Goal: Information Seeking & Learning: Learn about a topic

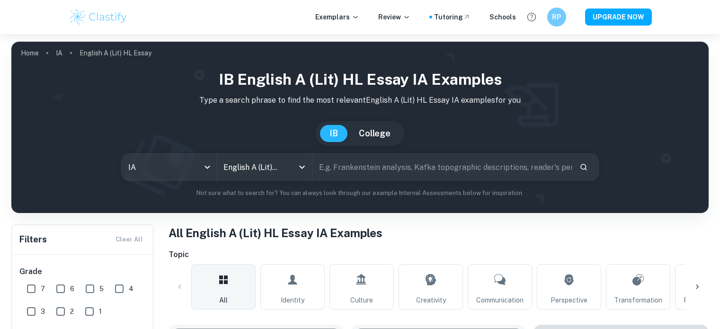
scroll to position [255, 0]
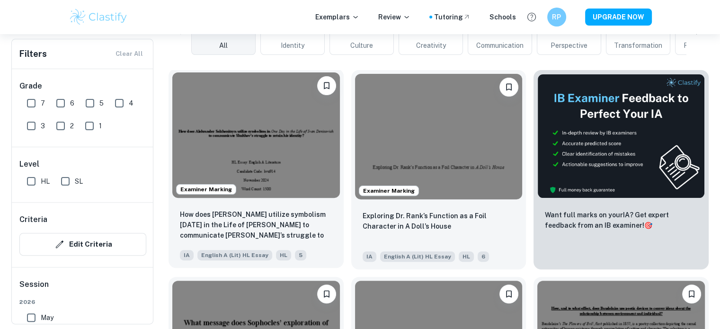
click at [260, 167] on img at bounding box center [255, 134] width 167 height 125
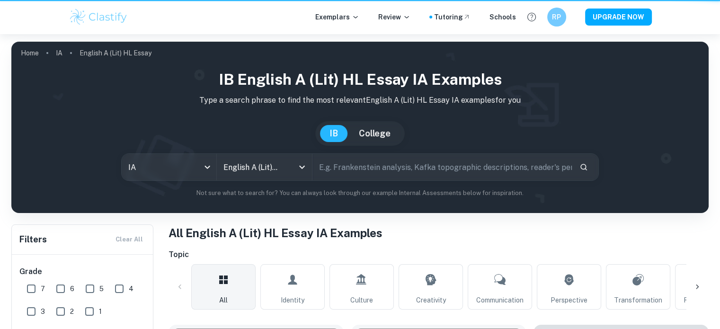
scroll to position [255, 0]
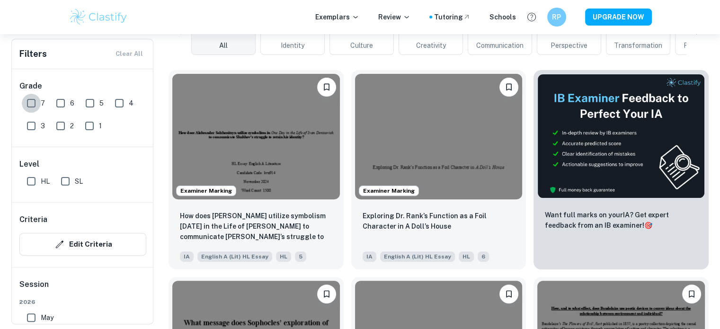
click at [37, 106] on input "7" at bounding box center [31, 103] width 19 height 19
checkbox input "true"
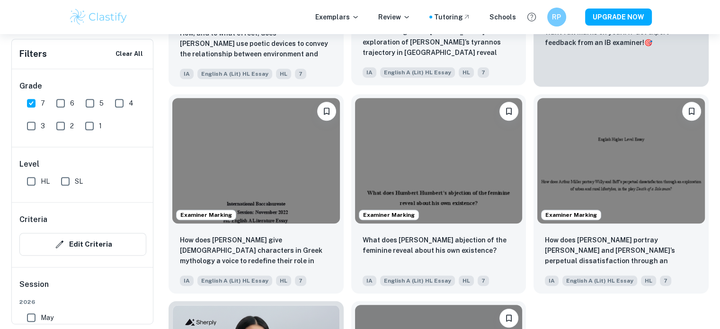
scroll to position [462, 0]
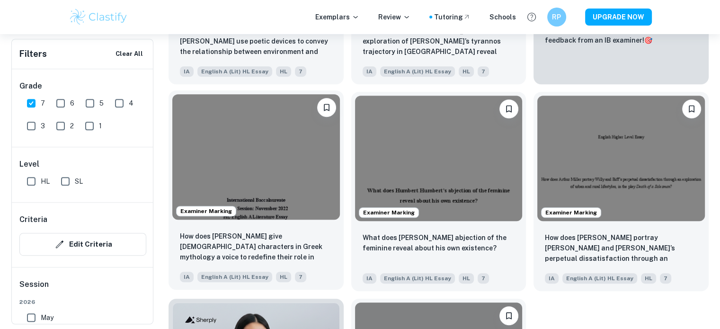
click at [309, 159] on img at bounding box center [255, 156] width 167 height 125
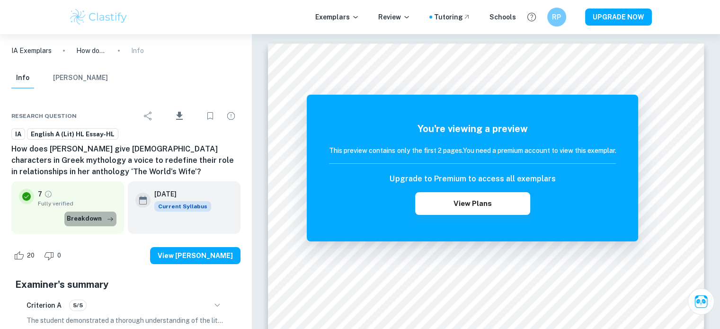
click at [94, 215] on button "Breakdown" at bounding box center [90, 218] width 52 height 14
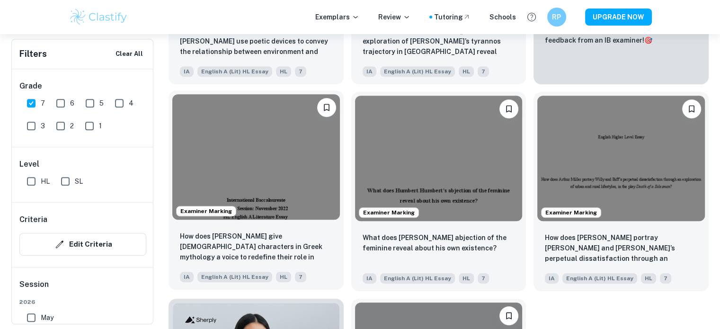
click at [328, 213] on img at bounding box center [255, 156] width 167 height 125
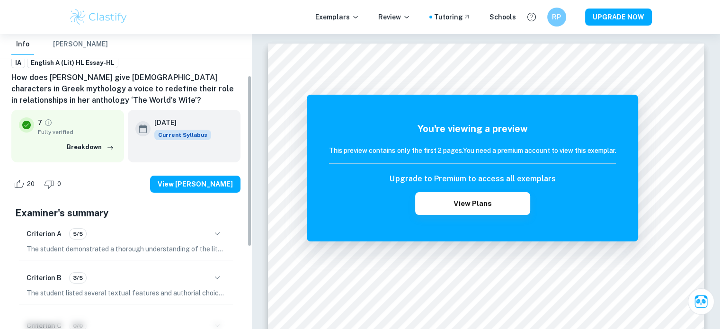
scroll to position [71, 0]
click at [83, 141] on button "Breakdown" at bounding box center [90, 148] width 52 height 14
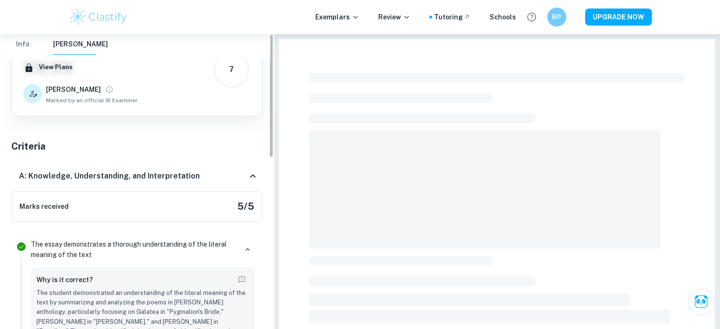
scroll to position [0, 0]
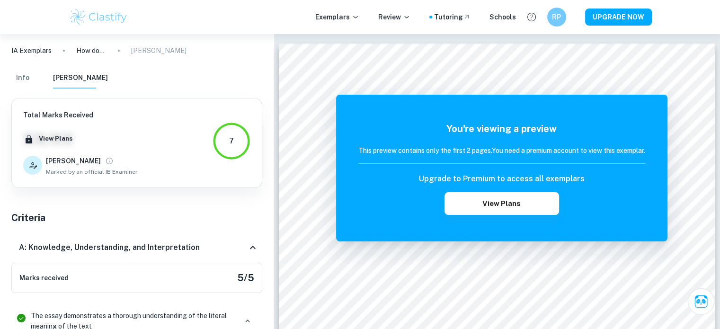
click at [170, 172] on div "Total Marks Received XX / XX View Plans Natalia Marked by an official IB Examin…" at bounding box center [136, 143] width 227 height 66
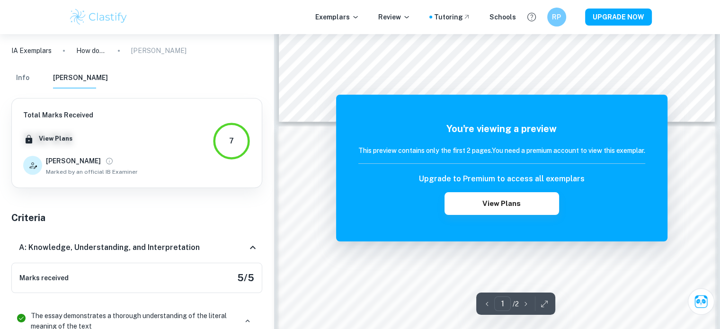
scroll to position [538, 0]
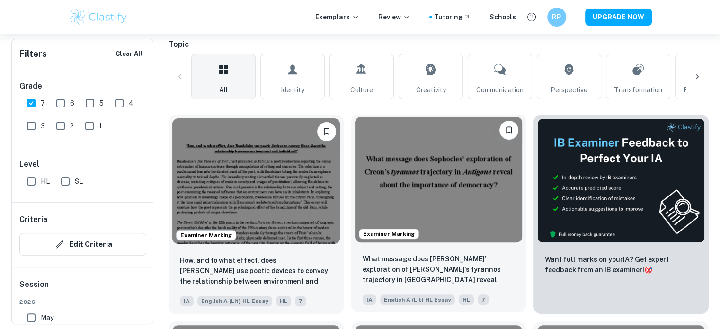
scroll to position [284, 0]
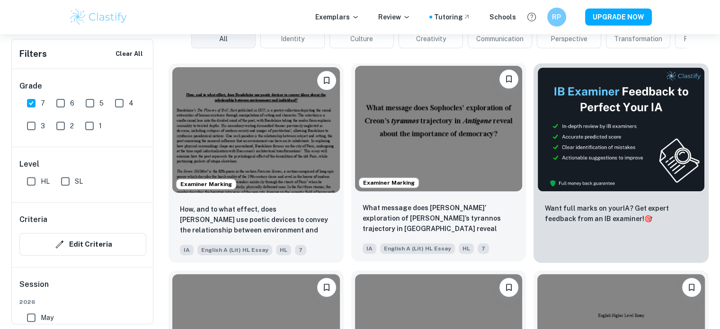
click at [454, 144] on img at bounding box center [438, 128] width 167 height 125
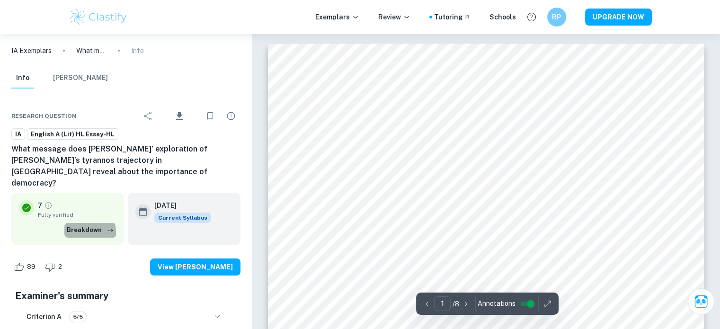
click at [82, 223] on button "Breakdown" at bounding box center [90, 230] width 52 height 14
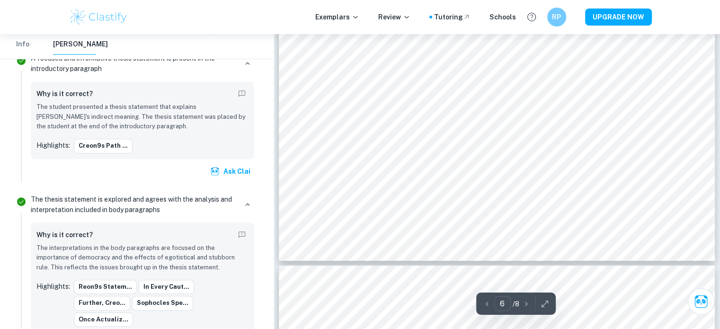
scroll to position [3331, 0]
type input "7"
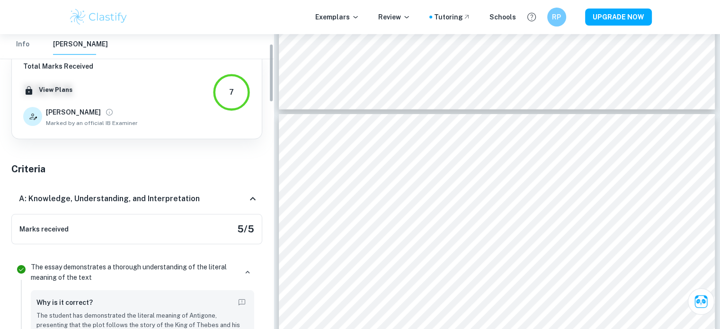
scroll to position [0, 0]
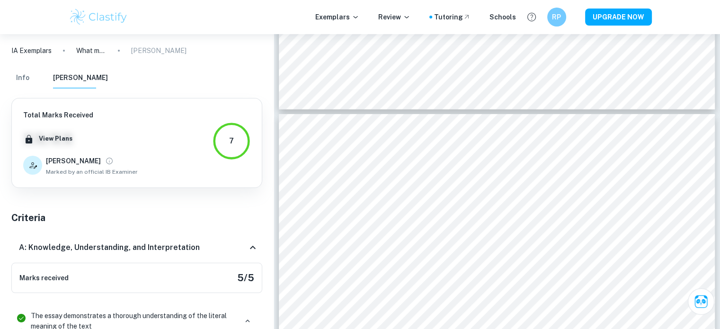
click at [25, 79] on button "Info" at bounding box center [22, 78] width 23 height 21
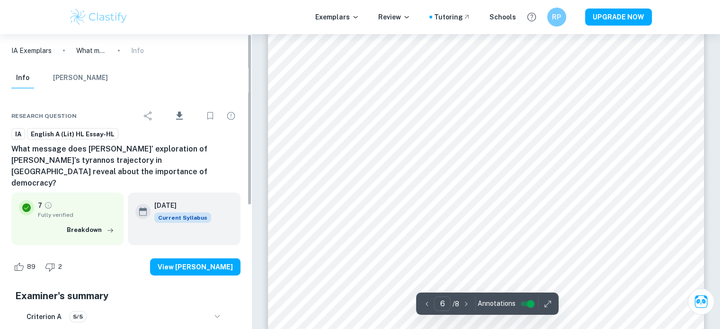
scroll to position [170, 0]
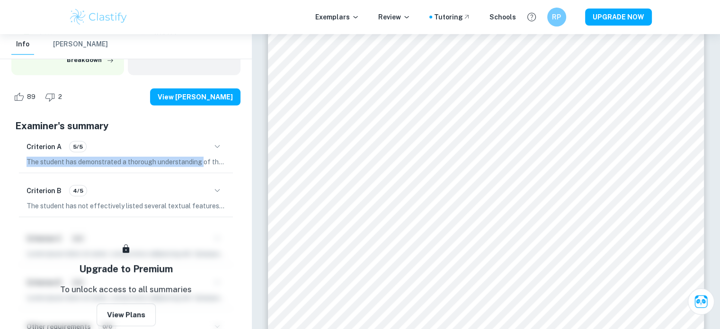
drag, startPoint x: 204, startPoint y: 147, endPoint x: 222, endPoint y: 132, distance: 23.9
click at [222, 133] on div "Criterion A 5/5 The student has demonstrated a thorough understanding of the li…" at bounding box center [126, 153] width 214 height 40
click at [222, 141] on icon "button" at bounding box center [216, 146] width 11 height 11
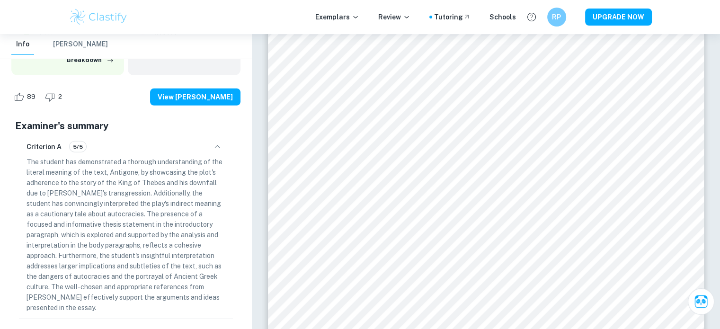
click at [186, 143] on div "Criterion A 5/5 The student has demonstrated a thorough understanding of the li…" at bounding box center [126, 225] width 214 height 185
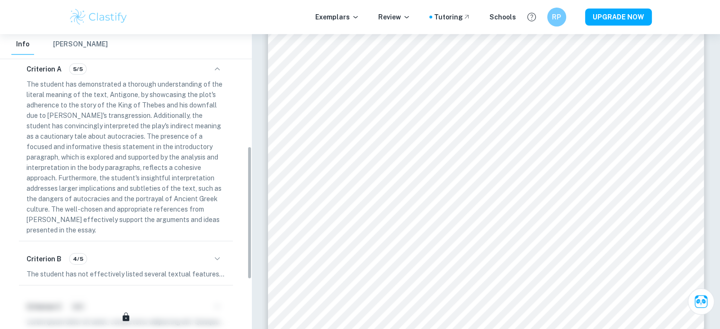
scroll to position [248, 0]
click at [208, 251] on div "Criterion B 4/5" at bounding box center [125, 259] width 199 height 16
click at [215, 245] on div "Criterion B 4/5 The student has not effectively listed several textual features…" at bounding box center [126, 265] width 214 height 40
click at [225, 251] on button "button" at bounding box center [217, 259] width 16 height 16
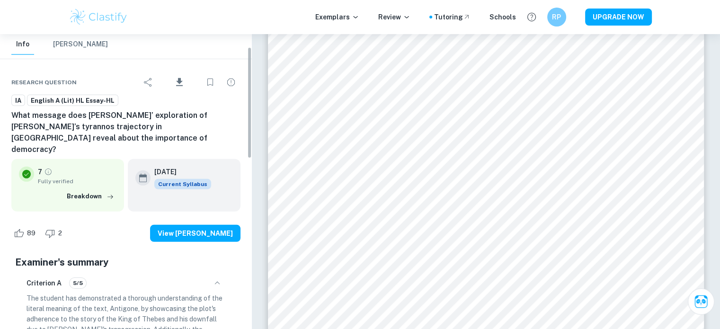
scroll to position [33, 0]
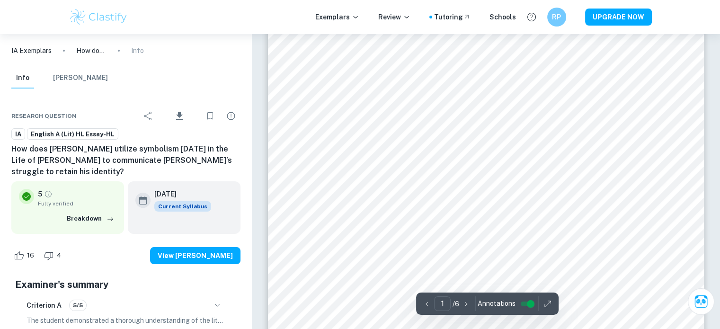
scroll to position [47, 0]
click at [96, 213] on button "Breakdown" at bounding box center [90, 218] width 52 height 14
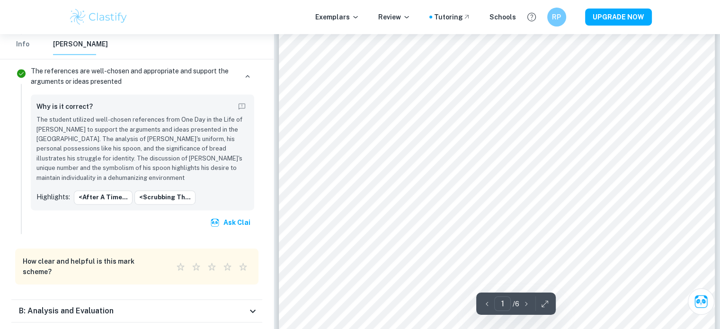
scroll to position [98, 0]
click at [121, 305] on div "B: Analysis and Evaluation" at bounding box center [133, 310] width 228 height 11
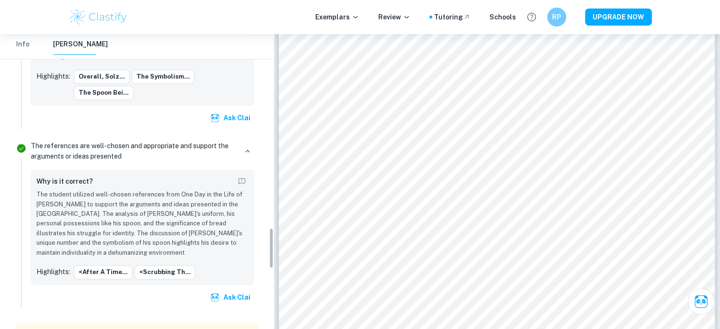
scroll to position [1422, 0]
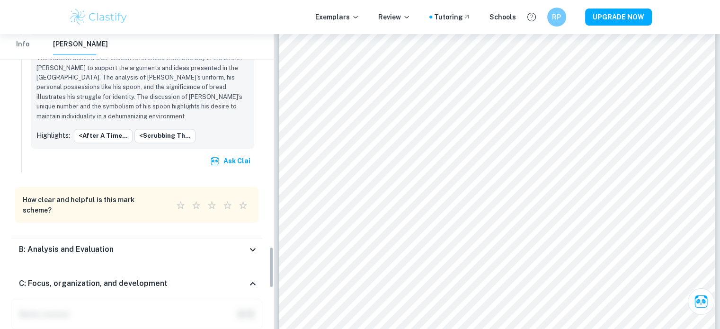
scroll to position [1524, 0]
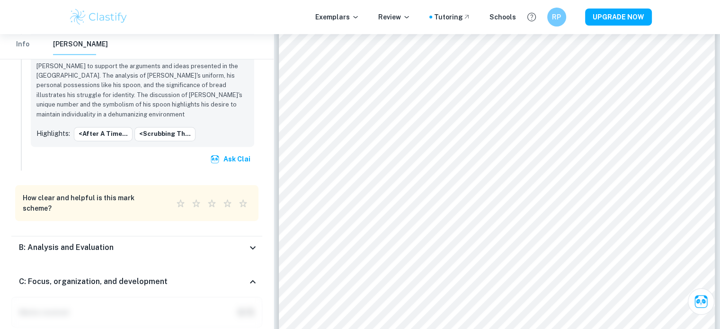
click at [242, 276] on div "C: Focus, organization, and development" at bounding box center [133, 281] width 228 height 11
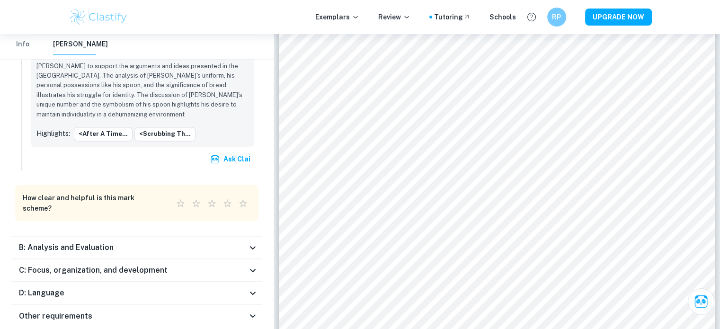
scroll to position [1460, 0]
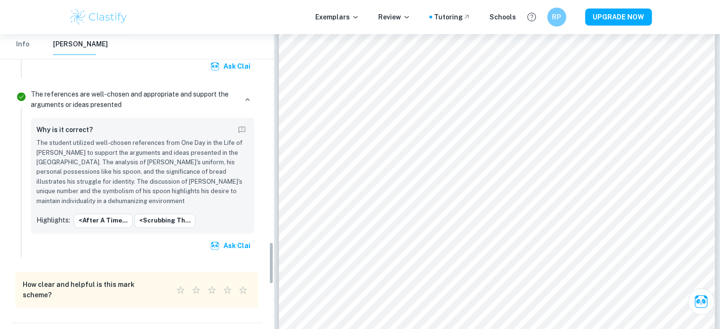
scroll to position [1462, 0]
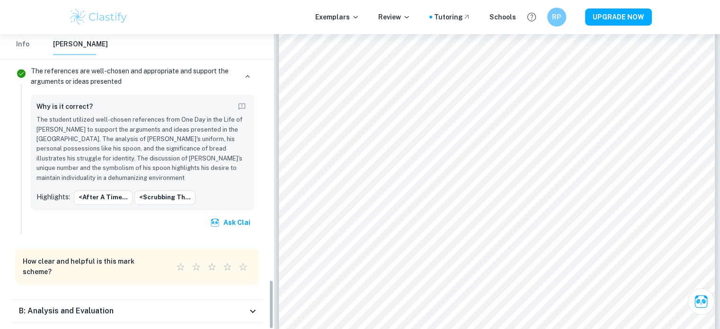
click at [254, 305] on icon at bounding box center [252, 310] width 11 height 11
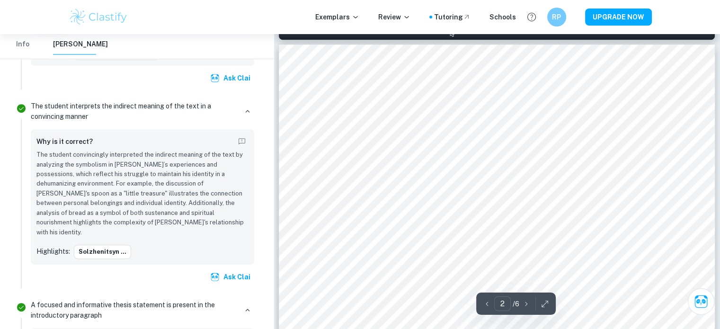
scroll to position [696, 0]
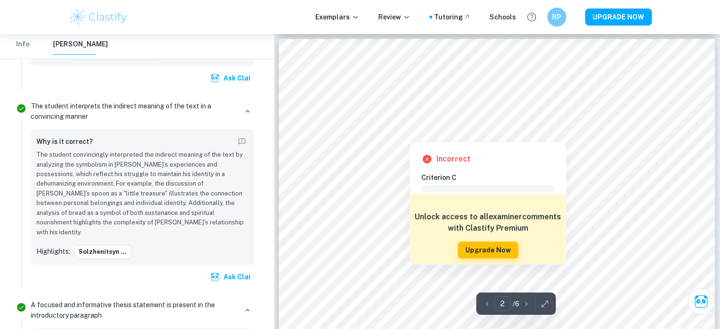
click at [613, 115] on div at bounding box center [629, 120] width 65 height 20
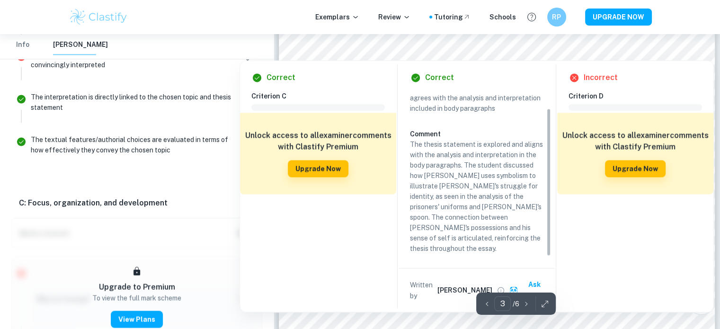
scroll to position [1508, 0]
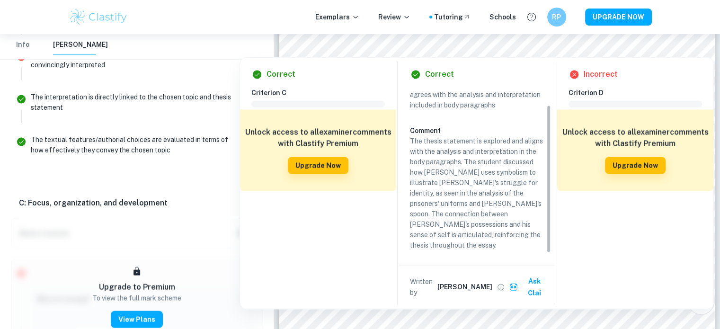
click at [667, 79] on div "Incorrect" at bounding box center [638, 74] width 141 height 11
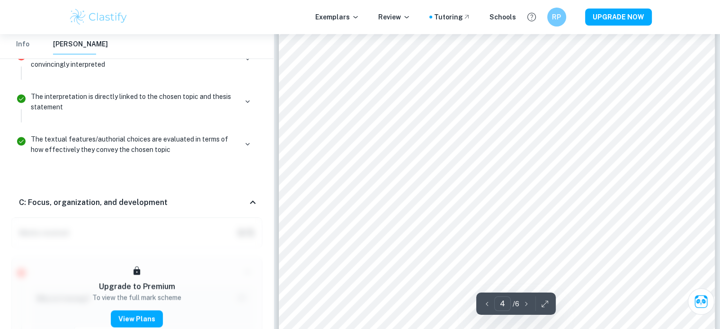
scroll to position [2214, 0]
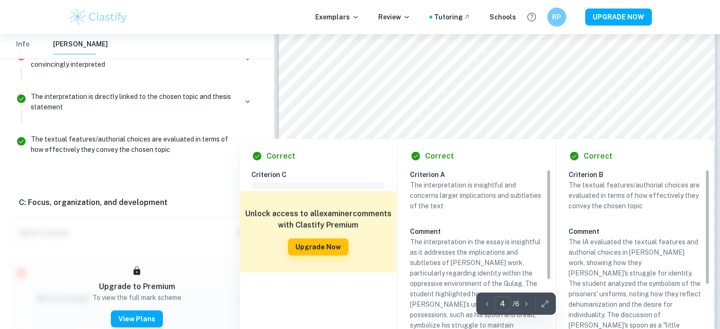
click at [472, 201] on p "The interpretation is insightful and concerns larger implications and subtletie…" at bounding box center [476, 195] width 133 height 31
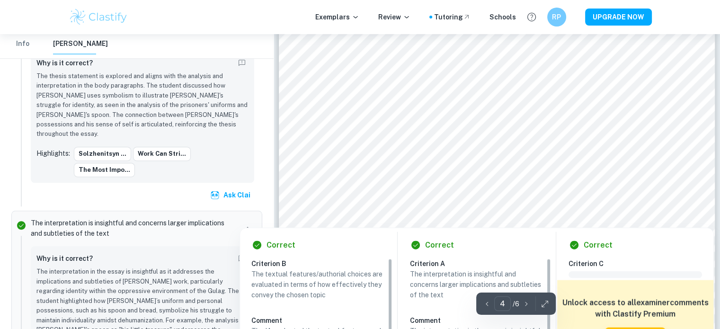
scroll to position [2123, 0]
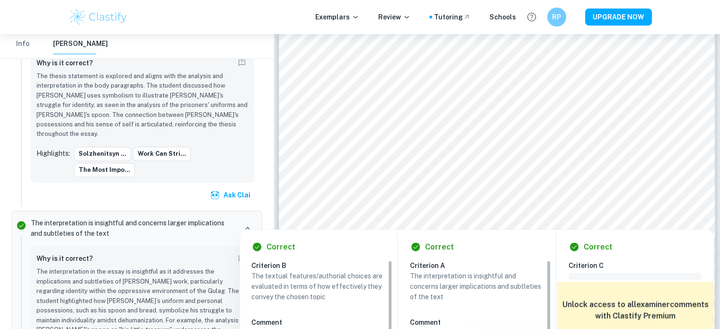
click at [404, 177] on div at bounding box center [496, 185] width 330 height 29
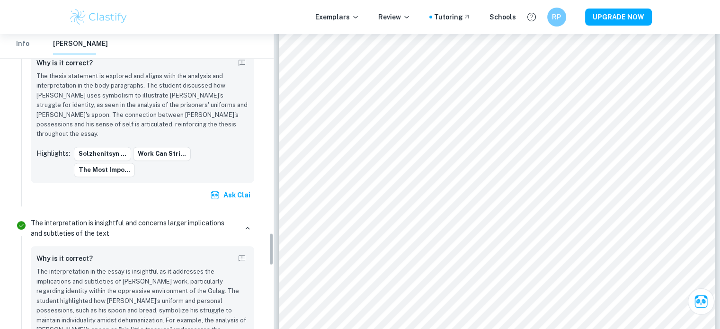
scroll to position [1789, 0]
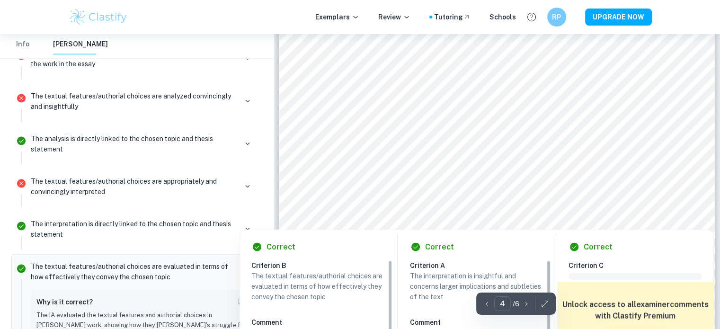
click at [403, 182] on div at bounding box center [496, 185] width 330 height 29
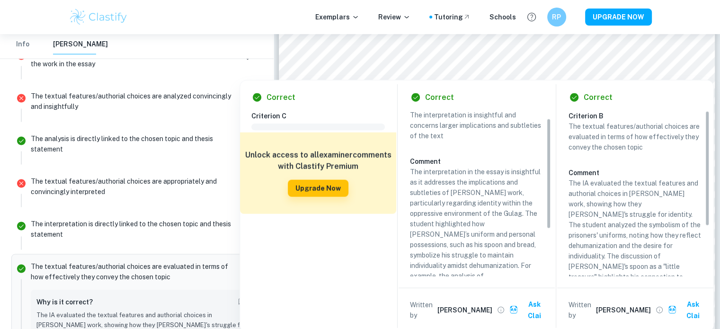
scroll to position [0, 0]
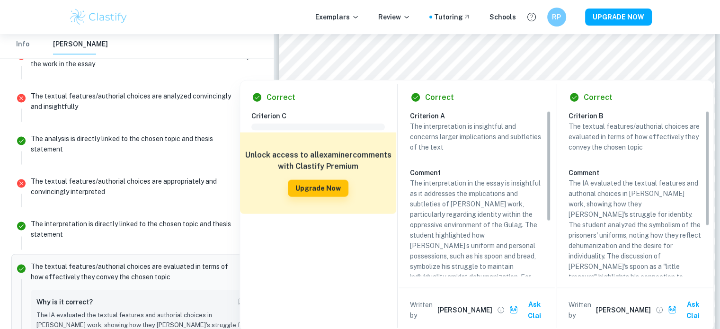
click at [435, 186] on p "The interpretation in the essay is insightful as it addresses the implications …" at bounding box center [476, 277] width 133 height 198
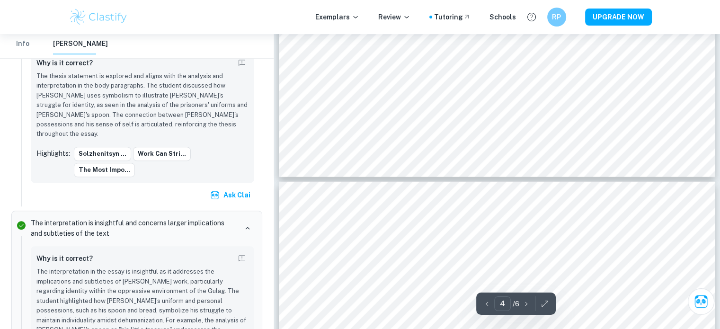
scroll to position [2486, 0]
type input "5"
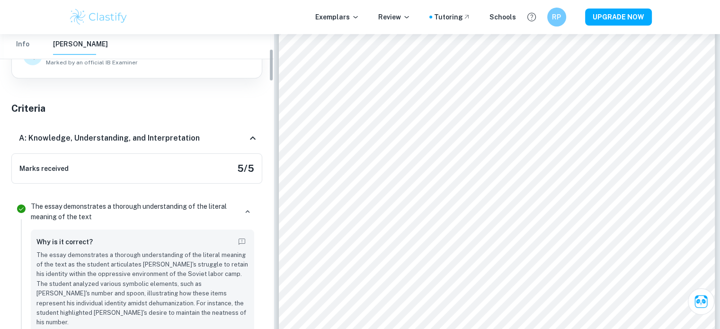
scroll to position [0, 0]
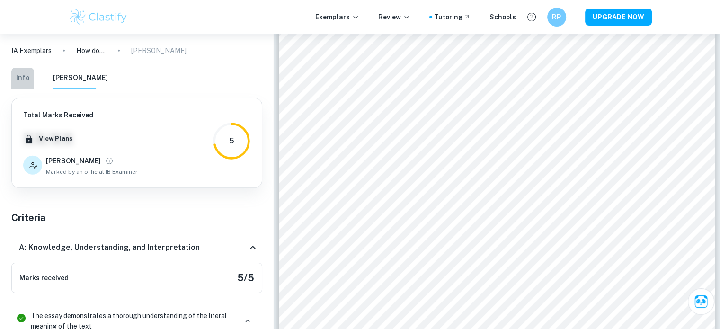
click at [28, 73] on button "Info" at bounding box center [22, 78] width 23 height 21
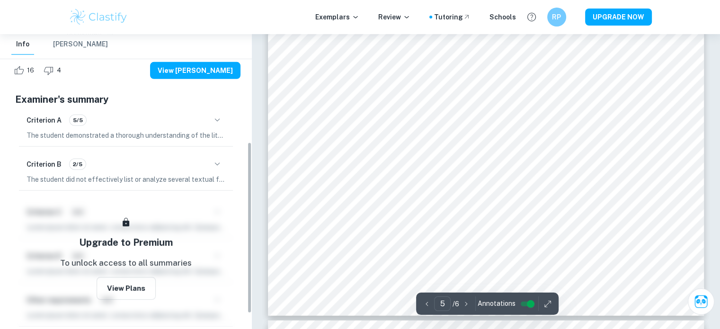
scroll to position [186, 0]
drag, startPoint x: 225, startPoint y: 119, endPoint x: 219, endPoint y: 117, distance: 6.6
click at [219, 117] on div "Criterion A 5/5" at bounding box center [125, 120] width 199 height 16
click at [219, 117] on icon "button" at bounding box center [216, 119] width 11 height 11
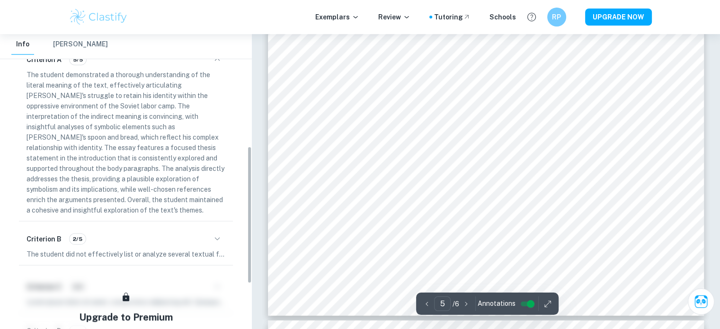
scroll to position [257, 0]
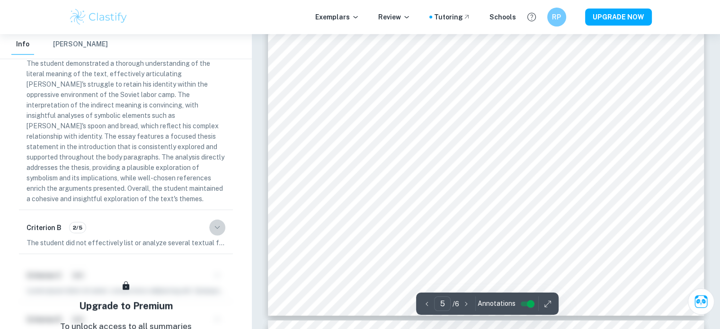
click at [221, 222] on icon "button" at bounding box center [216, 227] width 11 height 11
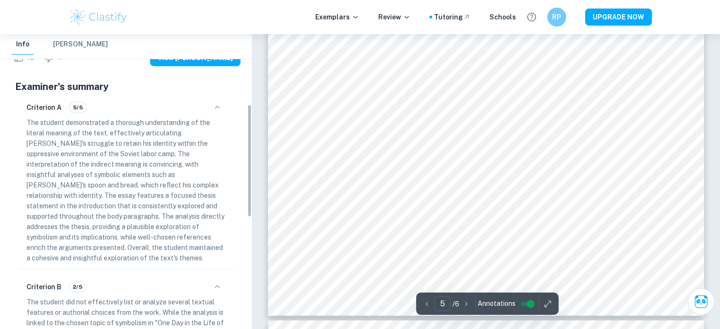
scroll to position [183, 0]
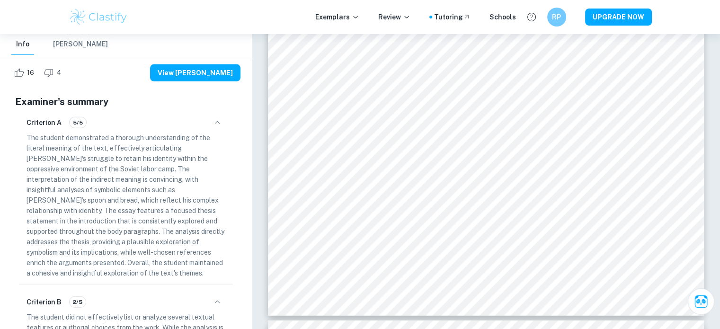
type input "5"
